Goal: Task Accomplishment & Management: Complete application form

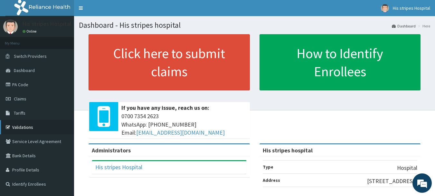
click at [35, 129] on link "Validations" at bounding box center [37, 127] width 74 height 14
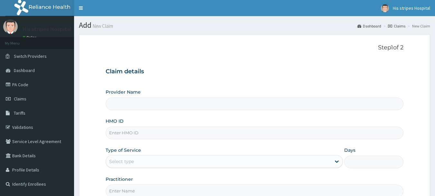
click at [156, 133] on input "HMO ID" at bounding box center [255, 132] width 298 height 13
paste input "SbG/11277/a"
type input "SbG/11277/a"
type input "His stripes hospital"
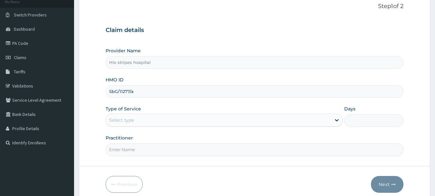
scroll to position [42, 0]
type input "SbG/11277/a"
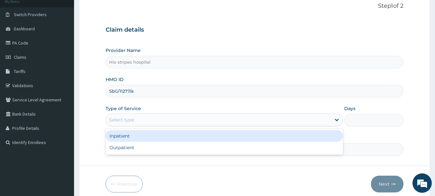
click at [172, 148] on div "Outpatient" at bounding box center [224, 147] width 237 height 12
type input "1"
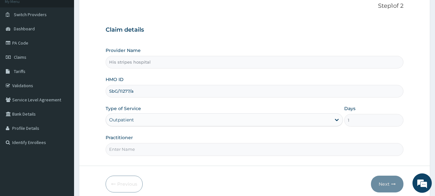
scroll to position [0, 0]
click at [213, 151] on input "Practitioner" at bounding box center [255, 149] width 298 height 13
type input "Dr. Obineche"
click at [177, 150] on input "Dr. Obineche" at bounding box center [255, 149] width 298 height 13
click at [151, 148] on input "Practitioner" at bounding box center [255, 149] width 298 height 13
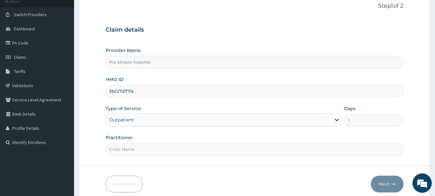
type input "Dr. Emmanuel"
click at [391, 186] on button "Next" at bounding box center [387, 183] width 33 height 17
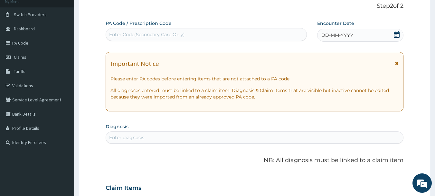
paste input "PA/D4A8AB"
type input "PA/D4A8AB"
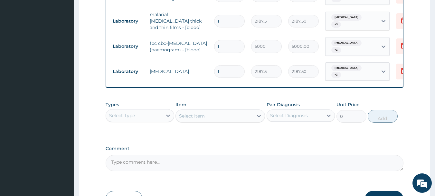
scroll to position [296, 0]
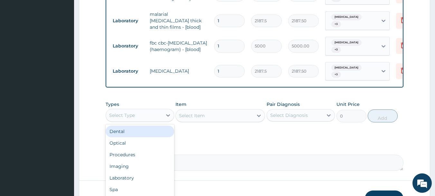
click at [143, 150] on div "Procedures" at bounding box center [140, 154] width 69 height 12
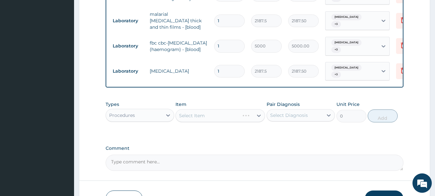
click at [222, 114] on div "Select Item" at bounding box center [221, 115] width 90 height 13
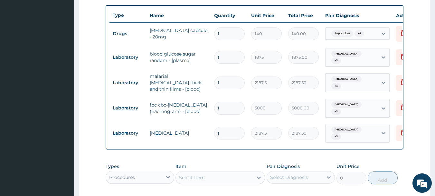
scroll to position [225, 0]
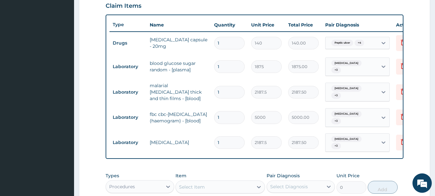
click at [227, 43] on input "1" at bounding box center [229, 43] width 31 height 13
type input "14"
type input "1960.00"
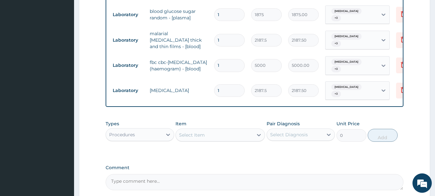
scroll to position [287, 0]
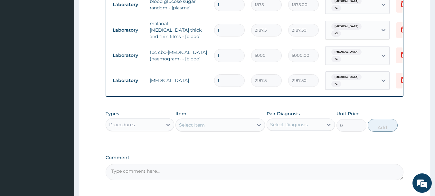
type input "14"
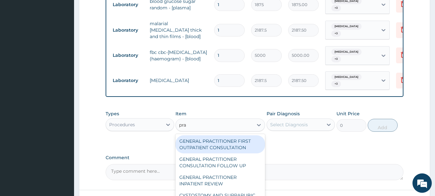
type input "prac"
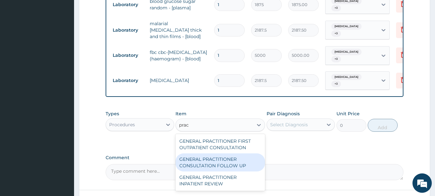
type input "1875"
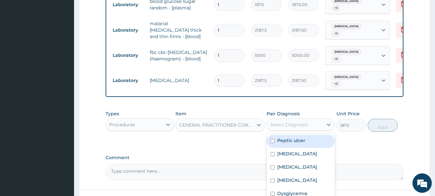
click at [272, 138] on input "checkbox" at bounding box center [273, 140] width 4 height 4
checkbox input "true"
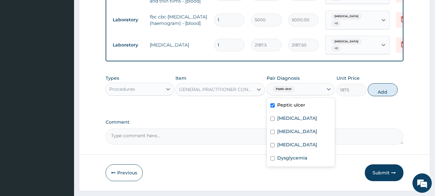
scroll to position [328, 0]
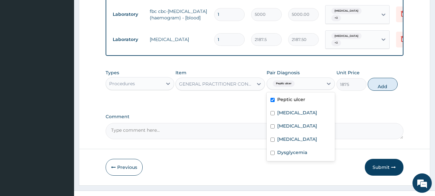
click at [274, 111] on input "checkbox" at bounding box center [273, 113] width 4 height 4
checkbox input "true"
click at [272, 124] on input "checkbox" at bounding box center [273, 126] width 4 height 4
checkbox input "true"
click at [272, 137] on input "checkbox" at bounding box center [273, 139] width 4 height 4
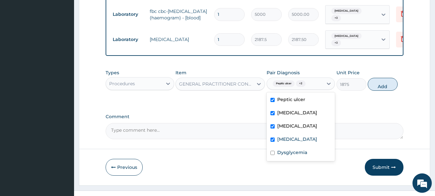
checkbox input "true"
click at [274, 150] on input "checkbox" at bounding box center [273, 152] width 4 height 4
checkbox input "true"
click at [384, 86] on button "Add" at bounding box center [383, 84] width 30 height 13
type input "0"
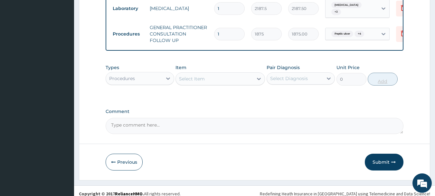
scroll to position [361, 0]
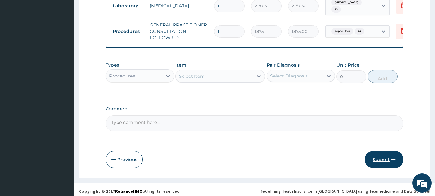
click at [384, 153] on button "Submit" at bounding box center [384, 159] width 39 height 17
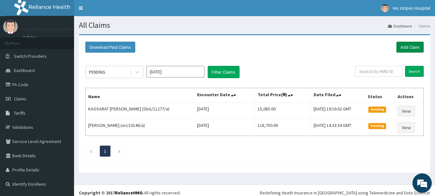
click at [405, 47] on link "Add Claim" at bounding box center [409, 47] width 27 height 11
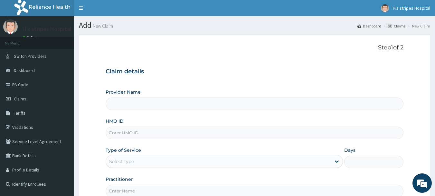
type input "His stripes hospital"
click at [131, 130] on input "HMO ID" at bounding box center [255, 132] width 298 height 13
paste input "SbG/11277/a"
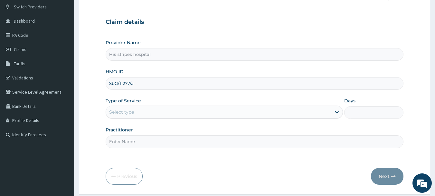
scroll to position [50, 0]
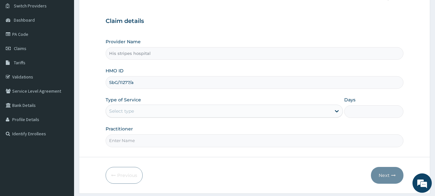
type input "SbG/11277/a"
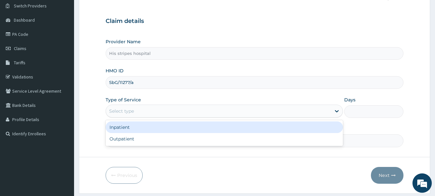
click at [156, 141] on div "Outpatient" at bounding box center [224, 139] width 237 height 12
type input "1"
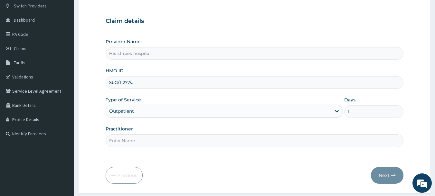
click at [171, 138] on input "Practitioner" at bounding box center [255, 140] width 298 height 13
type input "Dr. Emmanuel"
click at [384, 176] on button "Next" at bounding box center [387, 175] width 33 height 17
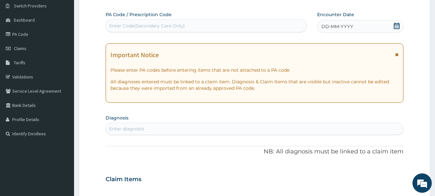
scroll to position [0, 0]
paste input "PA/41ADAB"
type input "PA/41ADAB"
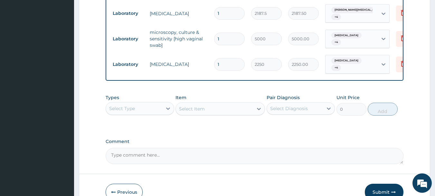
scroll to position [395, 0]
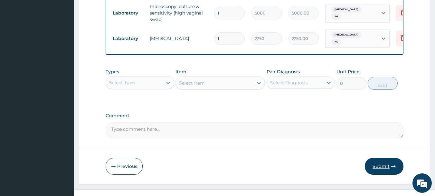
click at [384, 158] on button "Submit" at bounding box center [384, 165] width 39 height 17
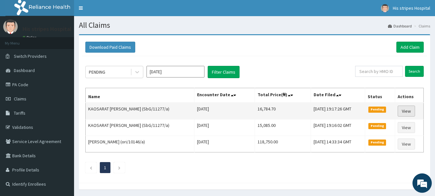
click at [406, 113] on link "View" at bounding box center [406, 110] width 17 height 11
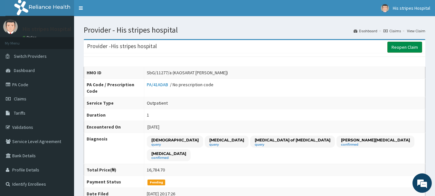
click at [414, 46] on link "Reopen Claim" at bounding box center [404, 47] width 35 height 11
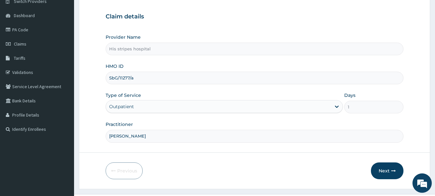
scroll to position [69, 0]
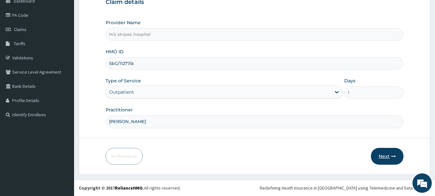
click at [384, 160] on button "Next" at bounding box center [387, 156] width 33 height 17
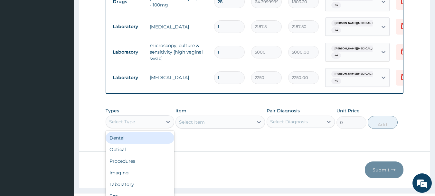
scroll to position [22, 0]
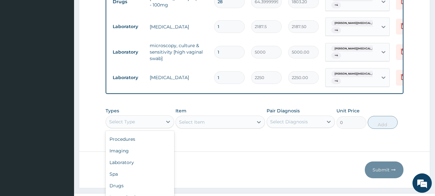
click at [149, 133] on div "Procedures" at bounding box center [140, 139] width 69 height 12
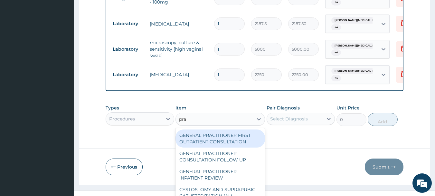
scroll to position [3, 0]
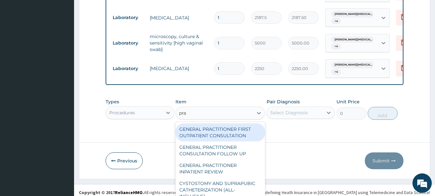
type input "prac"
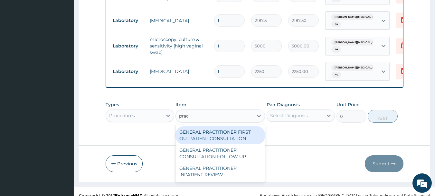
scroll to position [0, 0]
type input "3750"
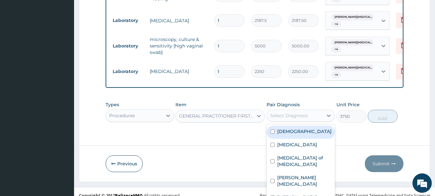
click at [273, 129] on input "checkbox" at bounding box center [273, 131] width 4 height 4
checkbox input "true"
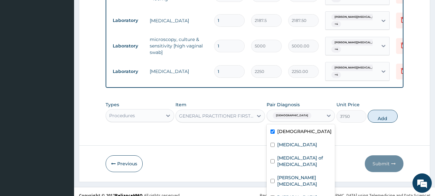
click at [272, 142] on input "checkbox" at bounding box center [273, 144] width 4 height 4
checkbox input "true"
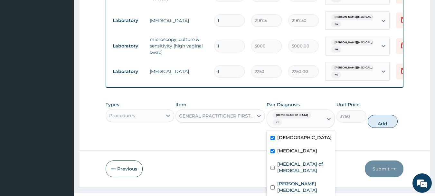
click at [272, 165] on input "checkbox" at bounding box center [273, 167] width 4 height 4
checkbox input "true"
click at [274, 185] on input "checkbox" at bounding box center [273, 187] width 4 height 4
checkbox input "true"
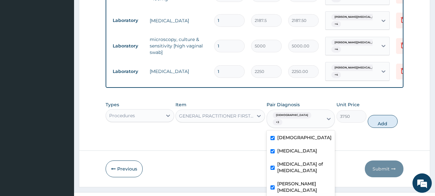
checkbox input "true"
click at [384, 115] on button "Add" at bounding box center [383, 121] width 30 height 13
type input "0"
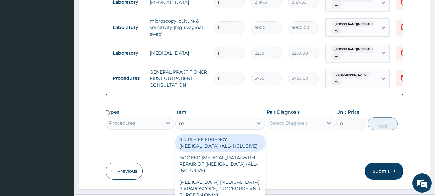
scroll to position [380, 0]
type input "regi"
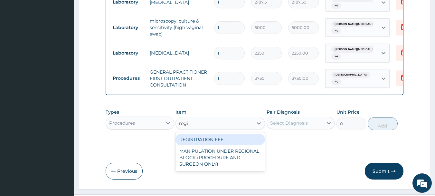
type input "2500"
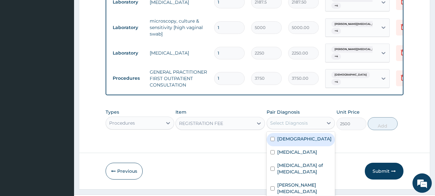
click at [274, 137] on input "checkbox" at bounding box center [273, 139] width 4 height 4
checkbox input "true"
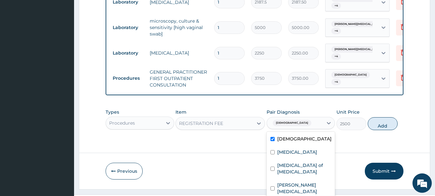
click at [274, 150] on input "checkbox" at bounding box center [273, 152] width 4 height 4
checkbox input "true"
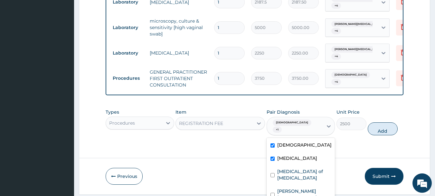
click at [274, 173] on input "checkbox" at bounding box center [273, 175] width 4 height 4
checkbox input "true"
click at [272, 192] on input "checkbox" at bounding box center [273, 194] width 4 height 4
checkbox input "true"
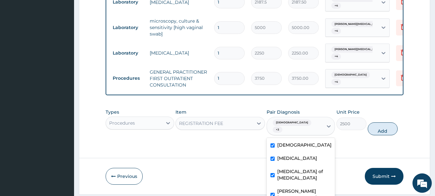
checkbox input "true"
click at [384, 122] on button "Add" at bounding box center [383, 128] width 30 height 13
type input "0"
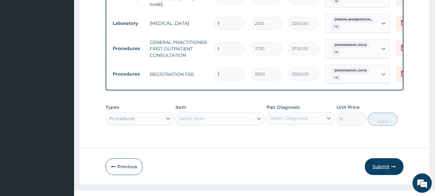
click at [384, 158] on button "Submit" at bounding box center [384, 166] width 39 height 17
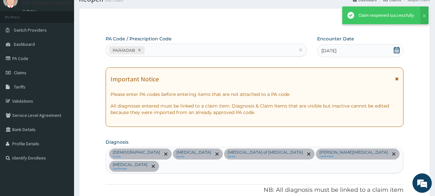
scroll to position [410, 0]
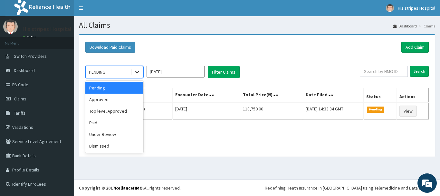
click at [136, 72] on icon at bounding box center [137, 72] width 4 height 2
click at [112, 102] on div "Approved" at bounding box center [114, 99] width 58 height 12
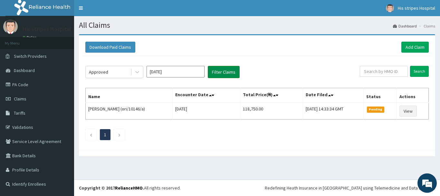
click at [221, 72] on button "Filter Claims" at bounding box center [224, 72] width 32 height 12
